Goal: Find specific page/section: Find specific page/section

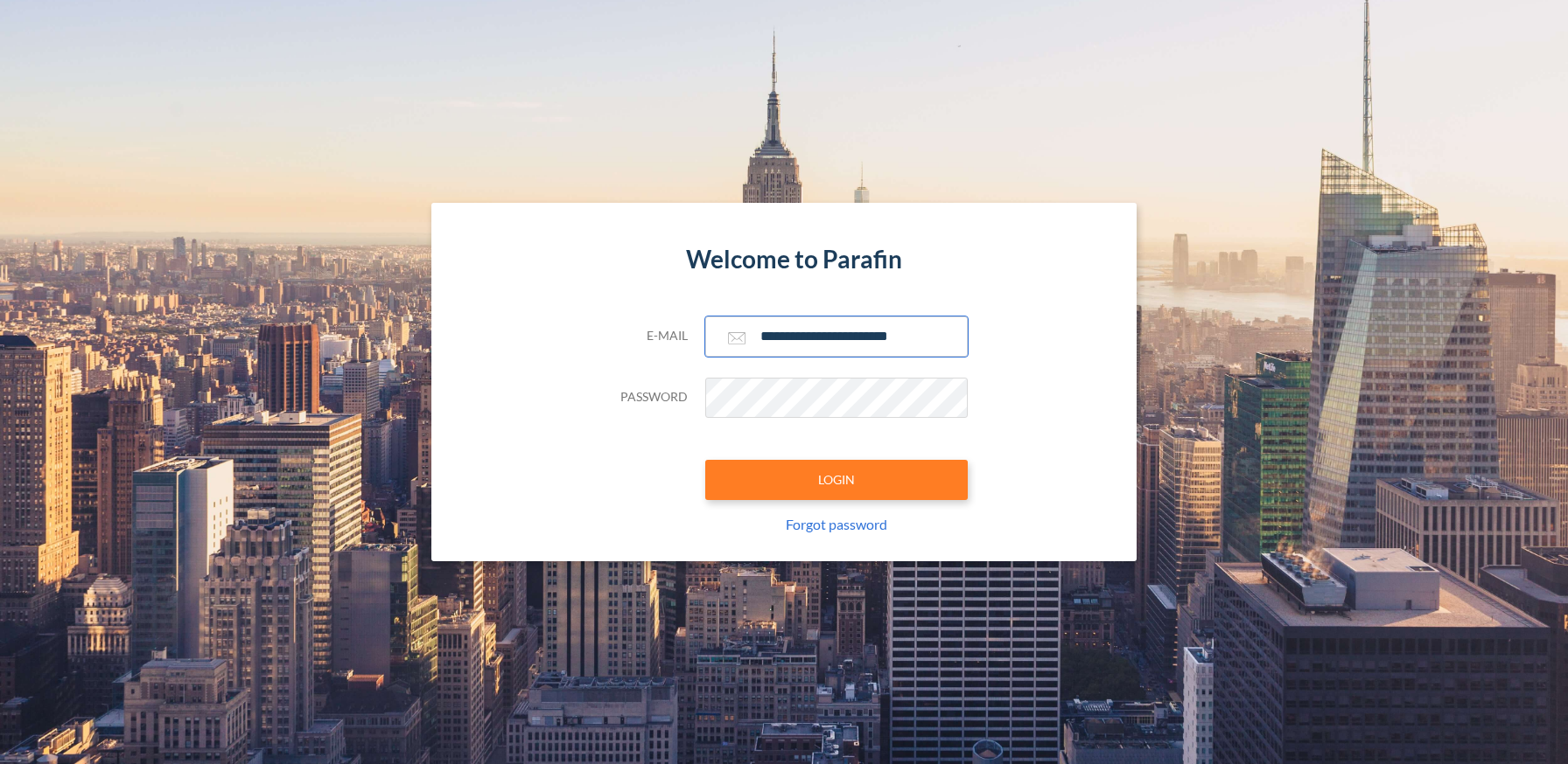
type input "**********"
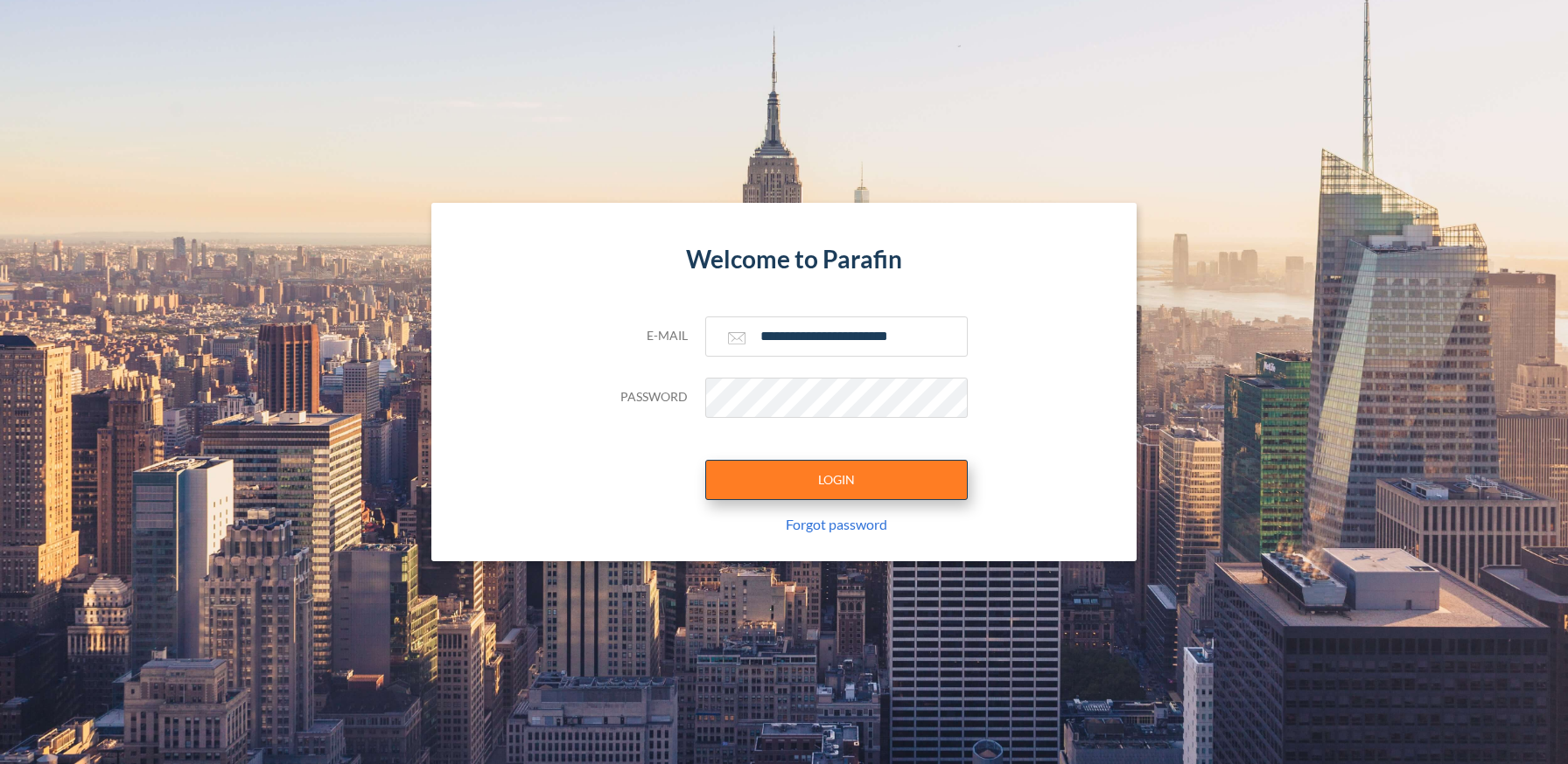
click at [836, 479] on button "LOGIN" at bounding box center [837, 479] width 263 height 40
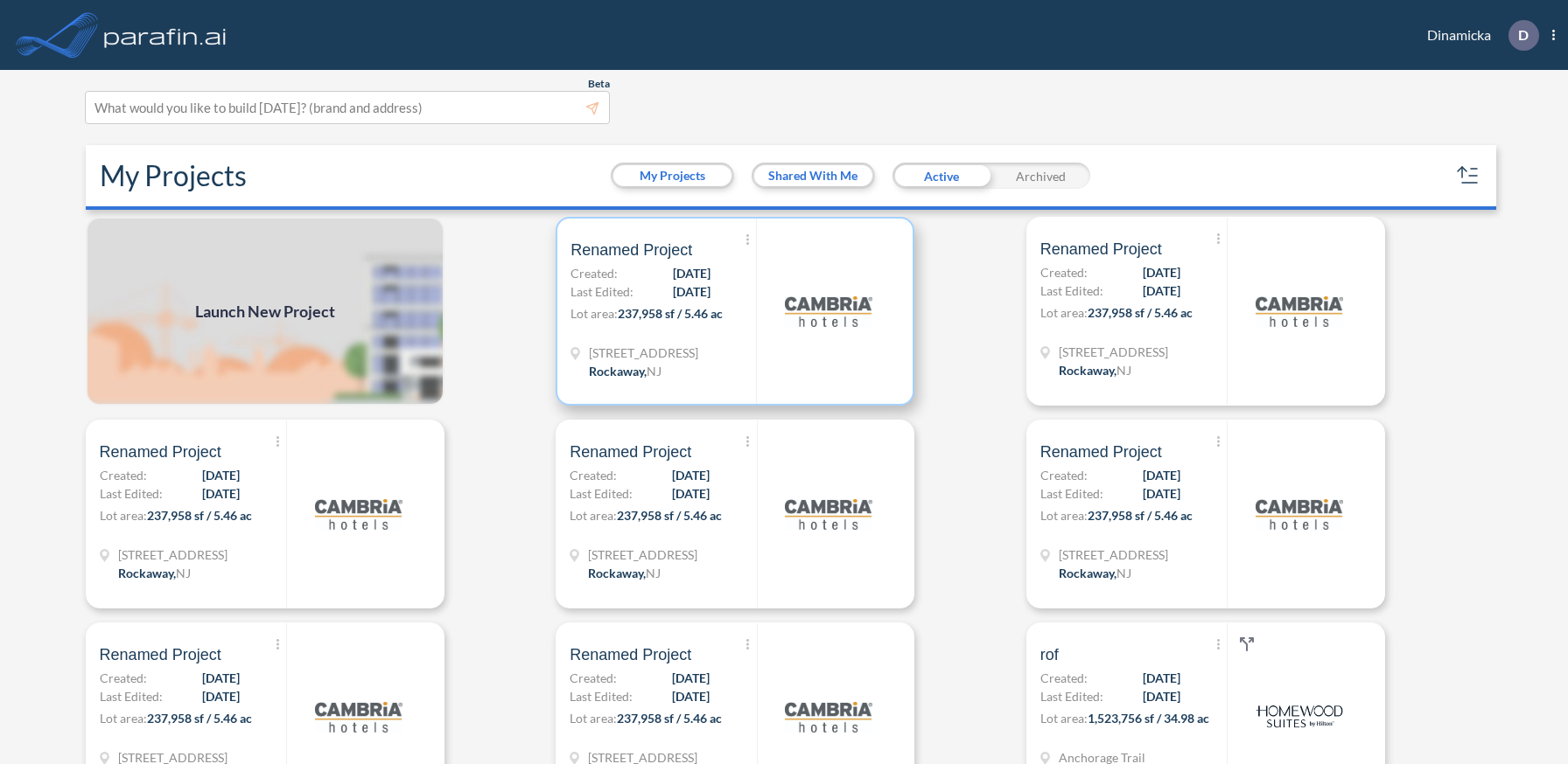
scroll to position [4, 0]
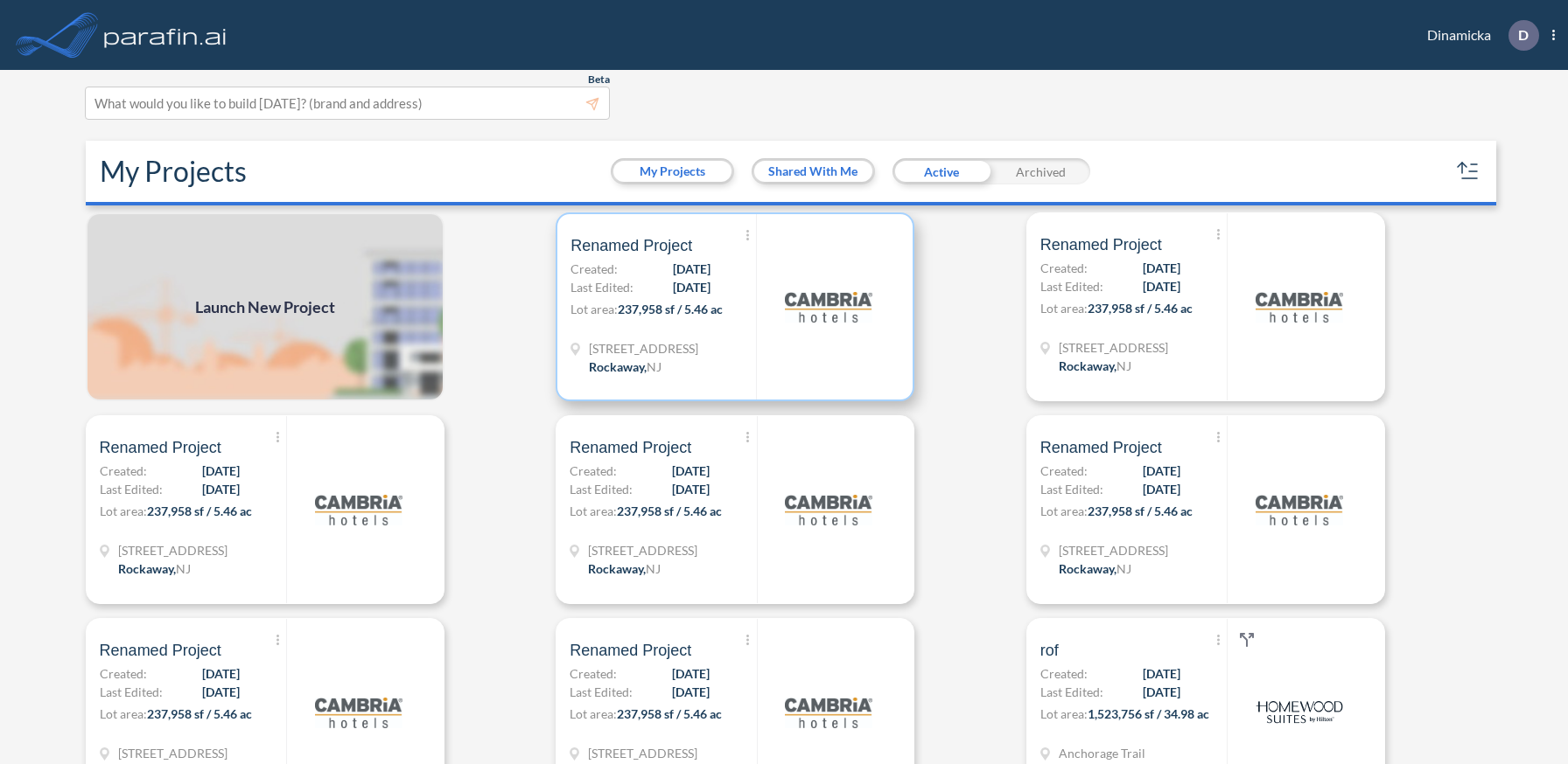
click at [735, 306] on p "Lot area: 237,958 sf / 5.46 ac" at bounding box center [663, 312] width 185 height 25
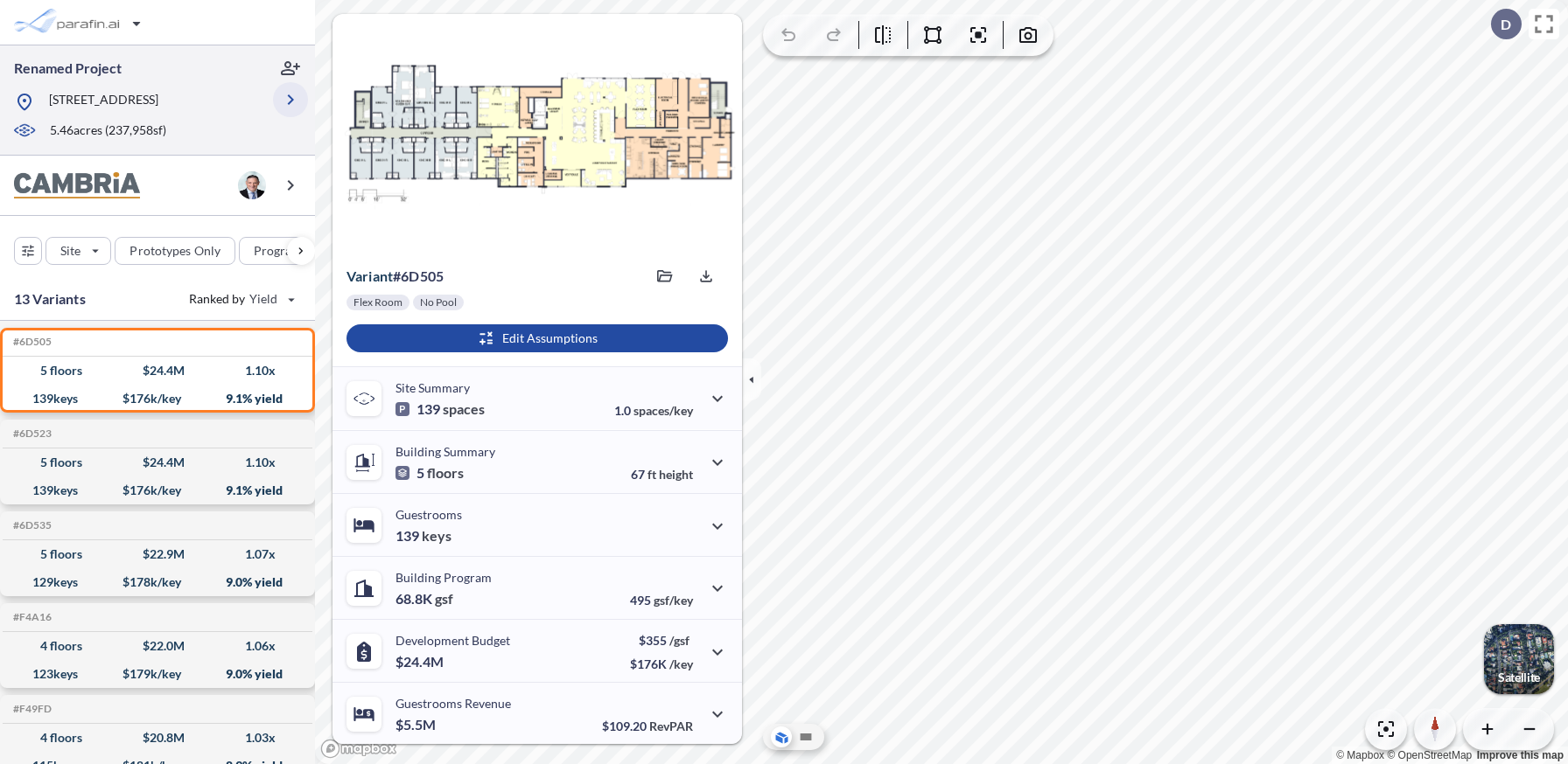
click at [291, 99] on icon "button" at bounding box center [290, 99] width 21 height 21
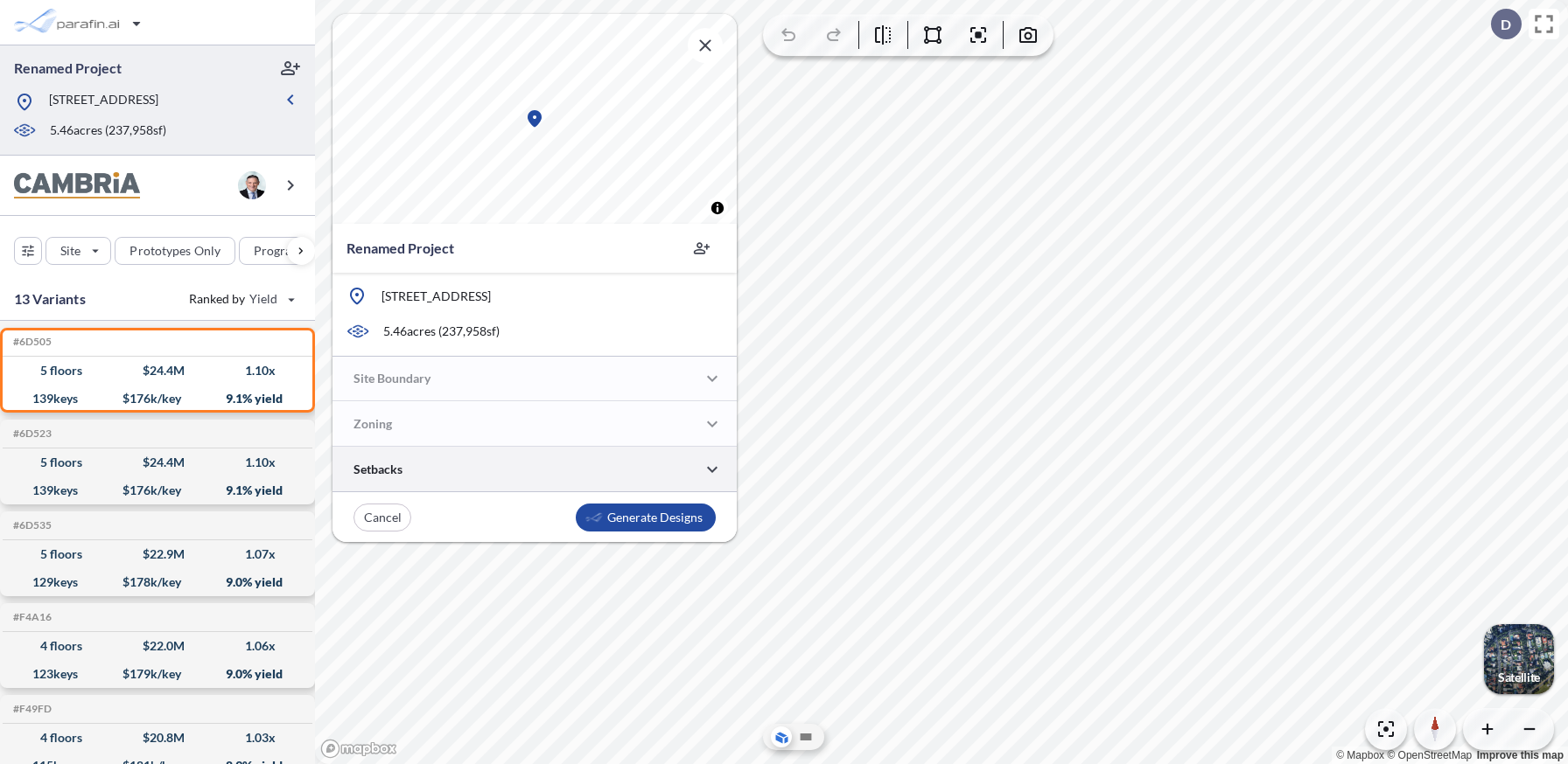
click at [534, 470] on div at bounding box center [534, 469] width 404 height 45
